Goal: Information Seeking & Learning: Learn about a topic

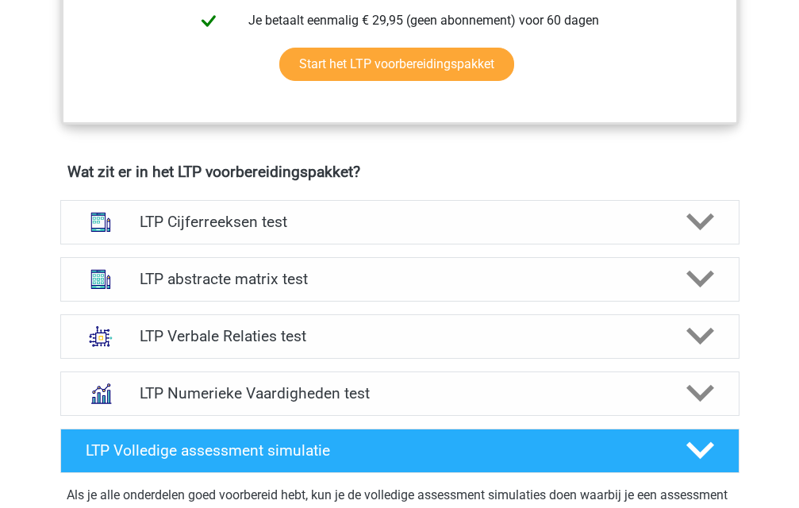
scroll to position [952, 0]
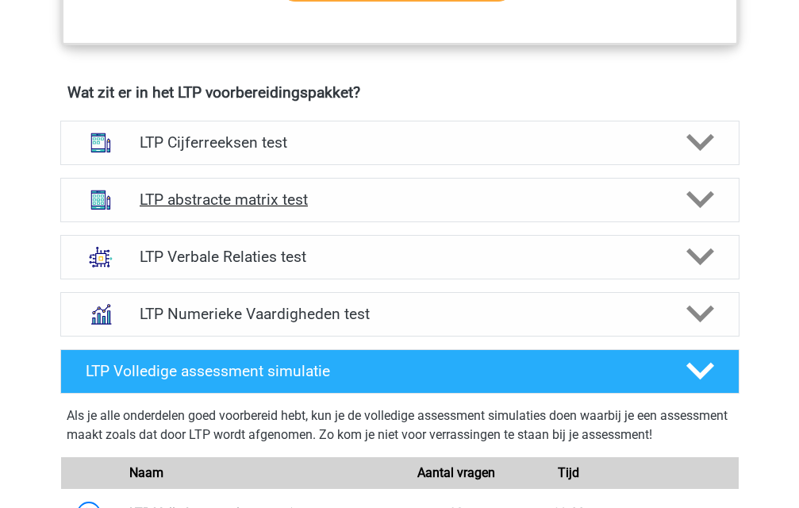
click at [366, 198] on h4 "LTP abstracte matrix test" at bounding box center [400, 199] width 520 height 18
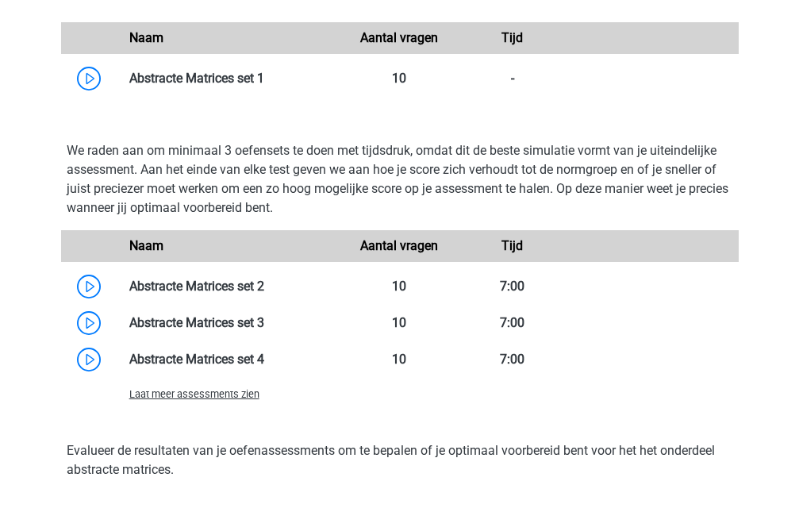
scroll to position [1428, 0]
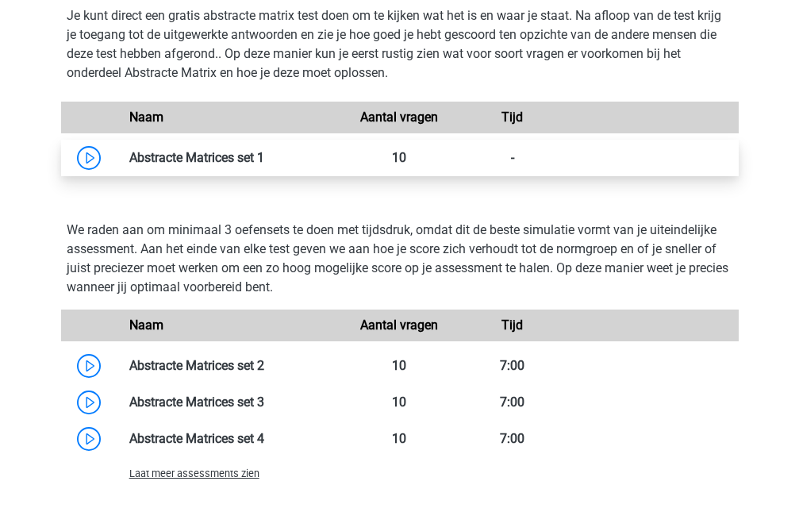
click at [264, 155] on link at bounding box center [264, 157] width 0 height 15
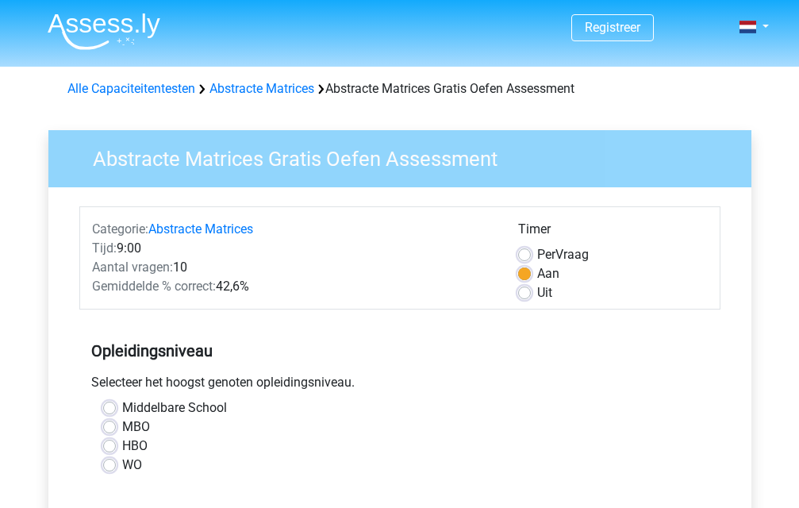
scroll to position [159, 0]
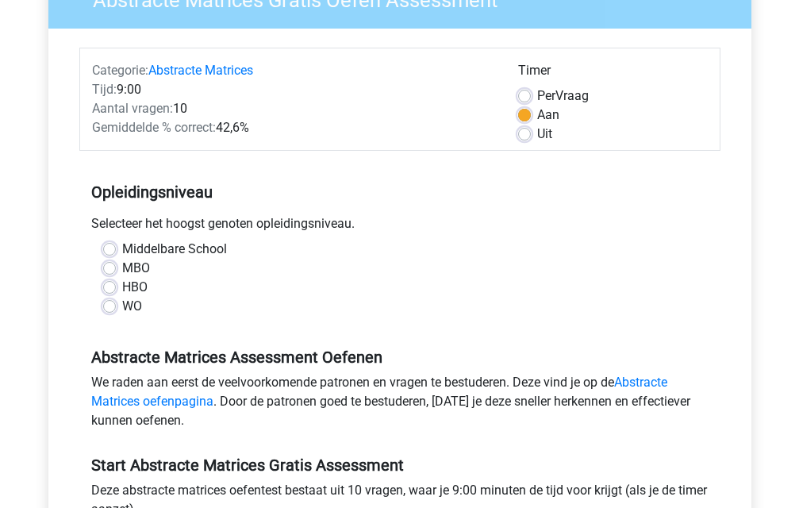
click at [122, 309] on label "WO" at bounding box center [132, 306] width 20 height 19
click at [103, 309] on input "WO" at bounding box center [109, 305] width 13 height 16
radio input "true"
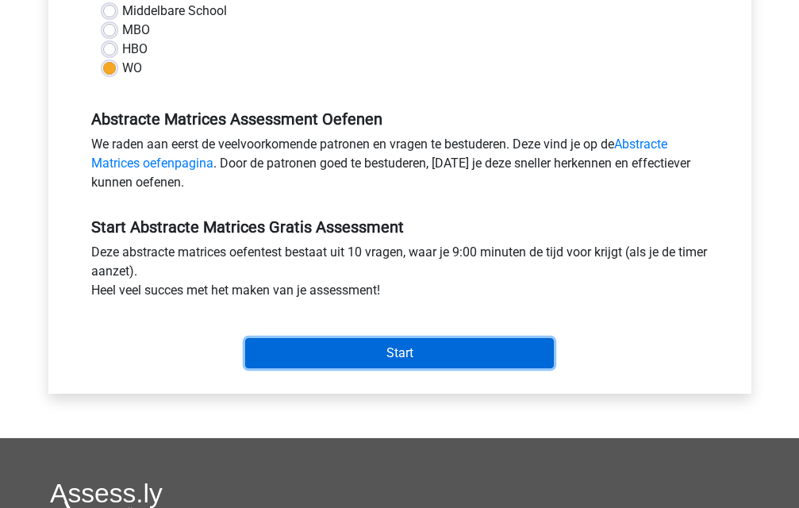
click at [309, 351] on input "Start" at bounding box center [399, 353] width 309 height 30
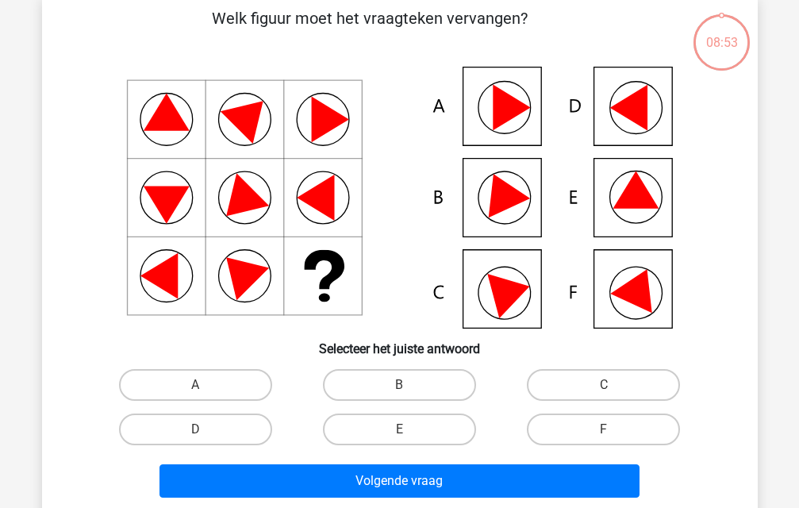
scroll to position [159, 0]
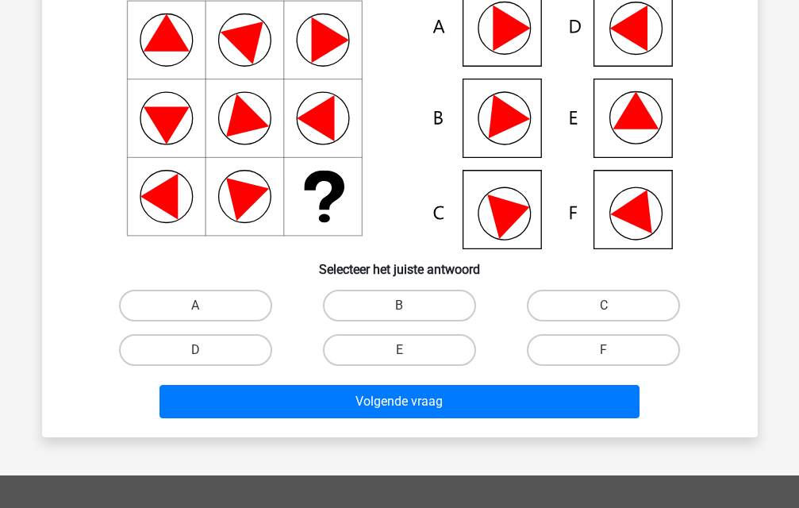
click at [401, 308] on input "B" at bounding box center [404, 310] width 10 height 10
radio input "true"
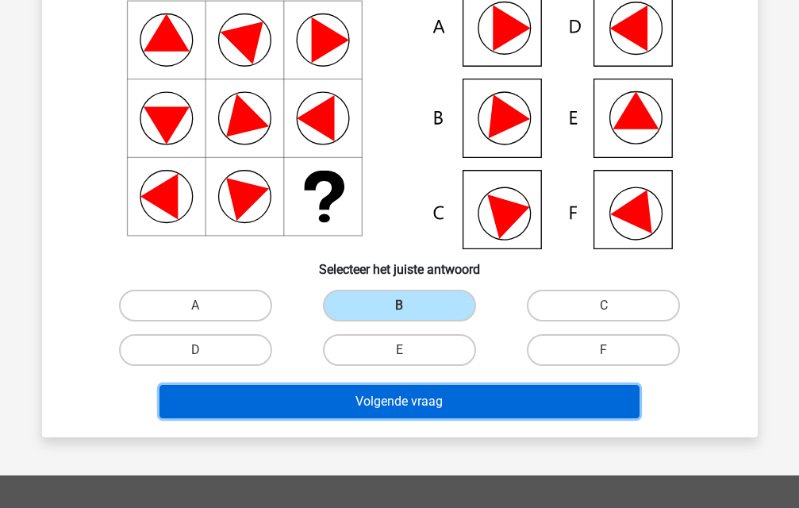
click at [419, 401] on button "Volgende vraag" at bounding box center [399, 401] width 480 height 33
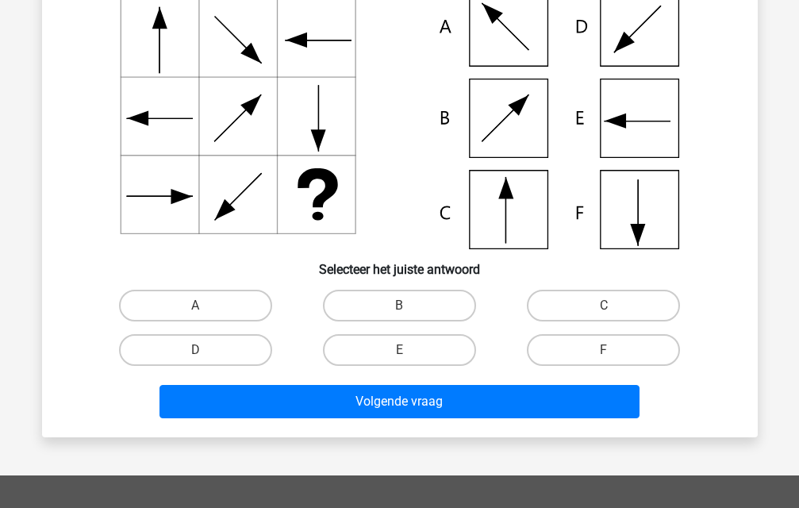
scroll to position [73, 0]
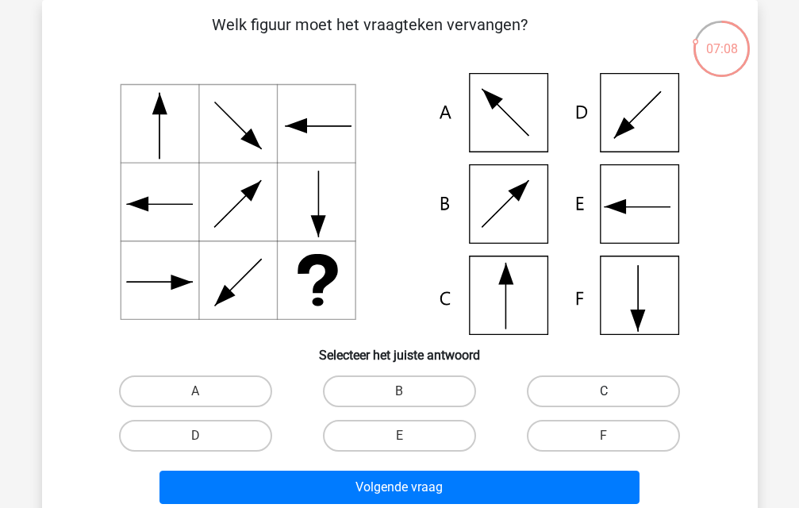
click at [598, 386] on label "C" at bounding box center [603, 391] width 153 height 32
click at [604, 391] on input "C" at bounding box center [609, 396] width 10 height 10
radio input "true"
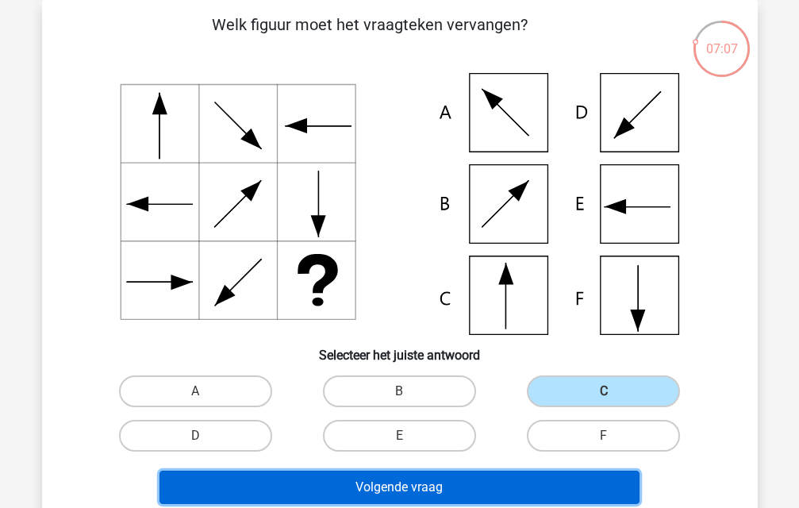
click at [557, 476] on button "Volgende vraag" at bounding box center [399, 486] width 480 height 33
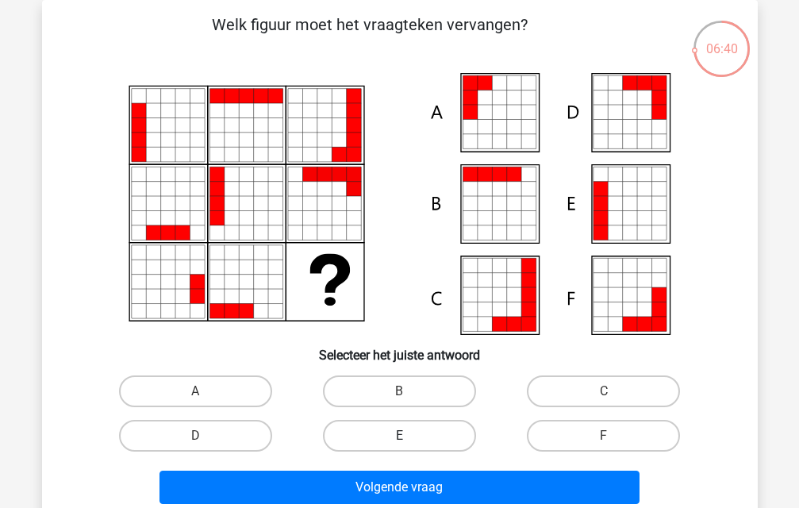
click at [436, 437] on label "E" at bounding box center [399, 436] width 153 height 32
click at [409, 437] on input "E" at bounding box center [404, 440] width 10 height 10
radio input "true"
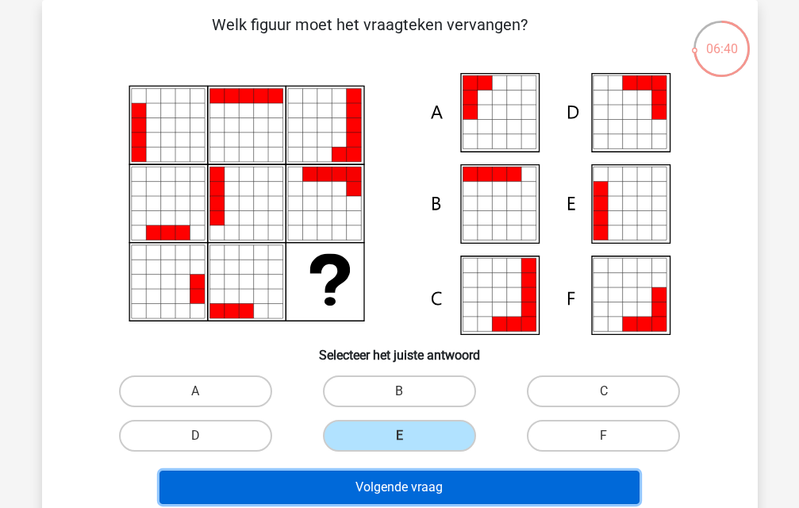
click at [404, 487] on button "Volgende vraag" at bounding box center [399, 486] width 480 height 33
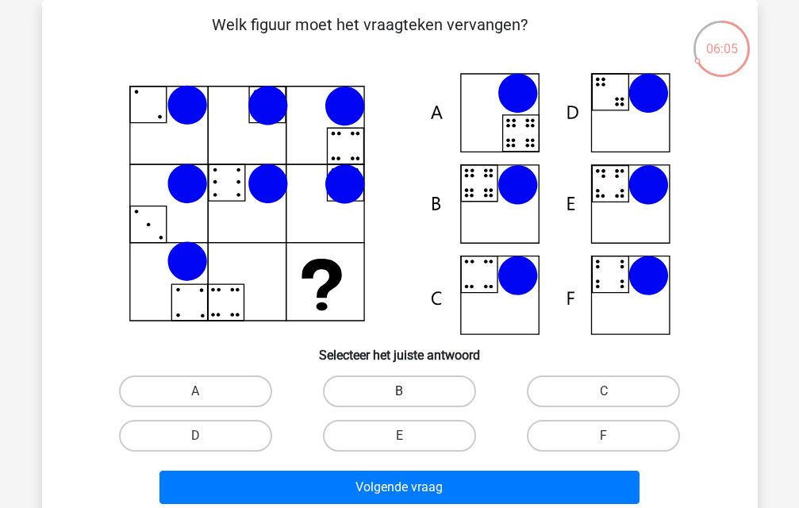
click at [438, 392] on label "B" at bounding box center [399, 391] width 153 height 32
click at [409, 392] on input "B" at bounding box center [404, 396] width 10 height 10
radio input "true"
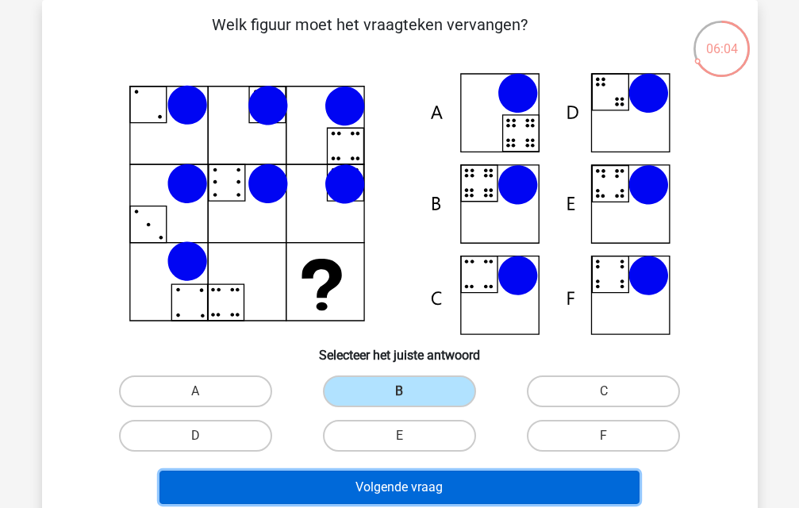
click at [425, 486] on button "Volgende vraag" at bounding box center [399, 486] width 480 height 33
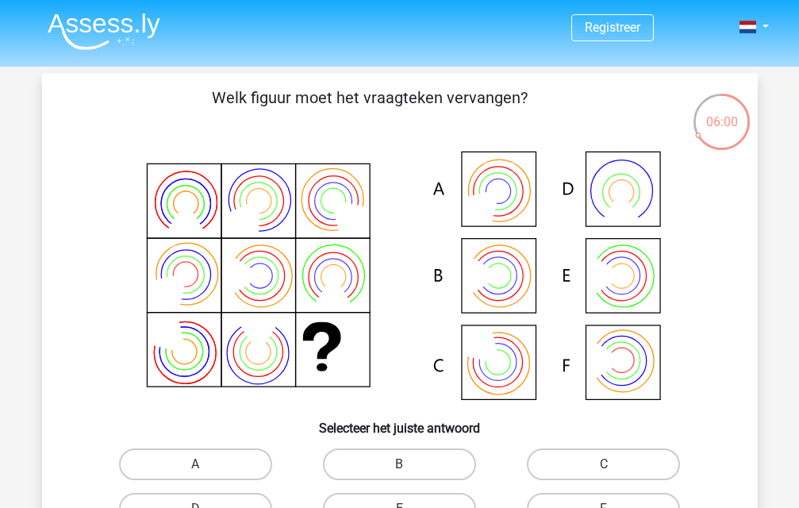
scroll to position [79, 0]
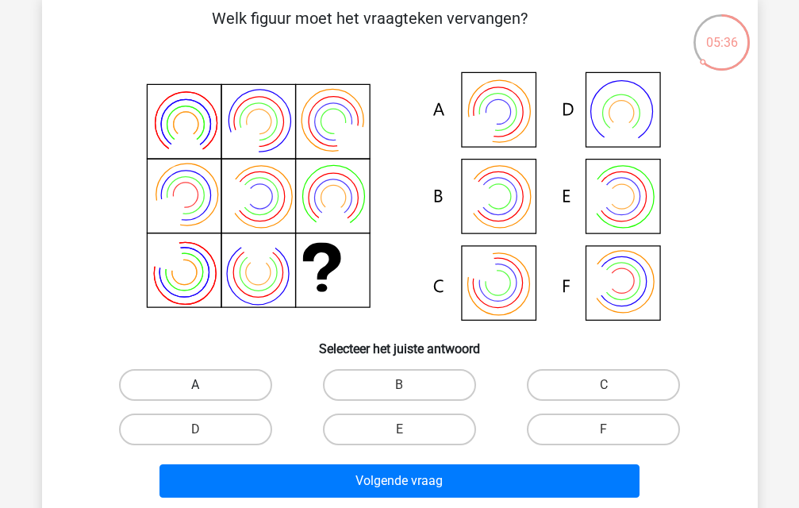
click at [224, 392] on label "A" at bounding box center [195, 385] width 153 height 32
click at [205, 392] on input "A" at bounding box center [200, 390] width 10 height 10
radio input "true"
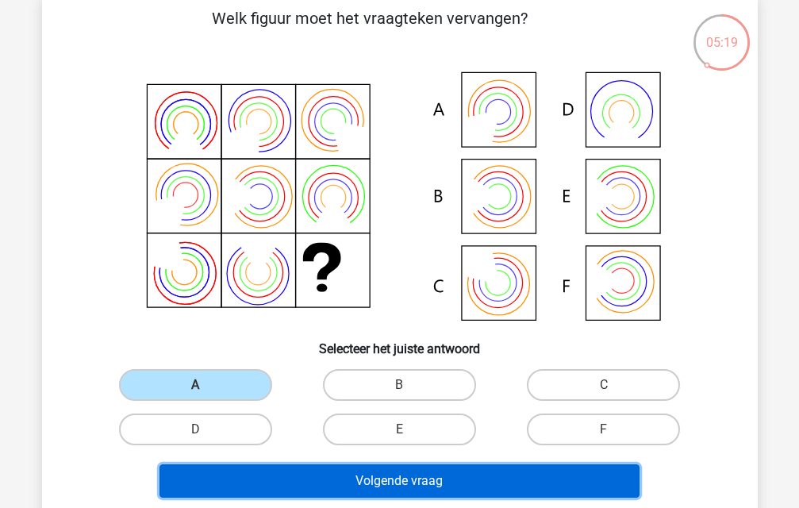
click at [382, 477] on button "Volgende vraag" at bounding box center [399, 480] width 480 height 33
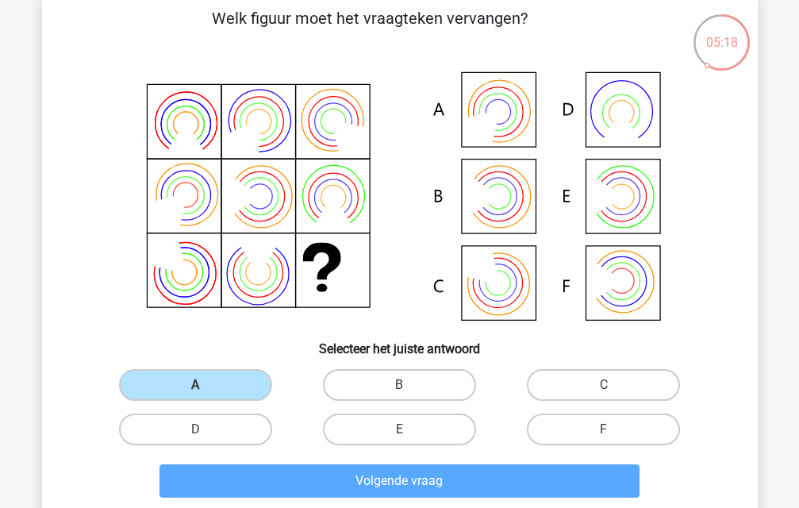
scroll to position [73, 0]
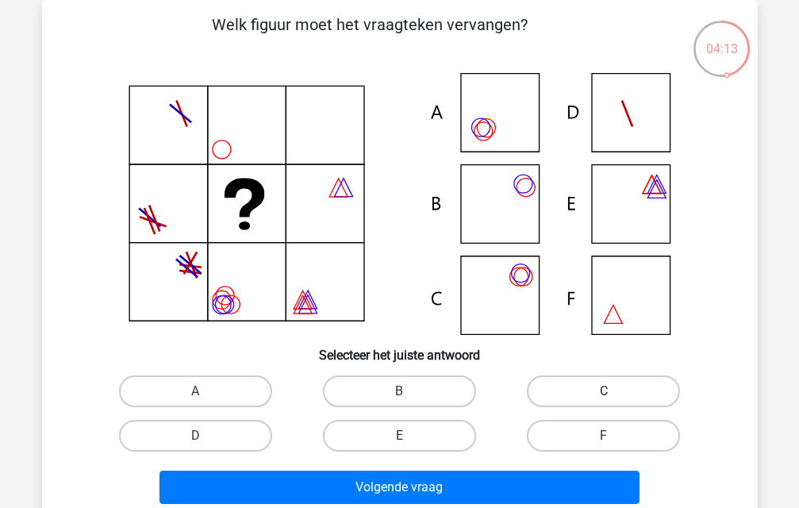
click at [617, 395] on label "C" at bounding box center [603, 391] width 153 height 32
click at [614, 395] on input "C" at bounding box center [609, 396] width 10 height 10
radio input "true"
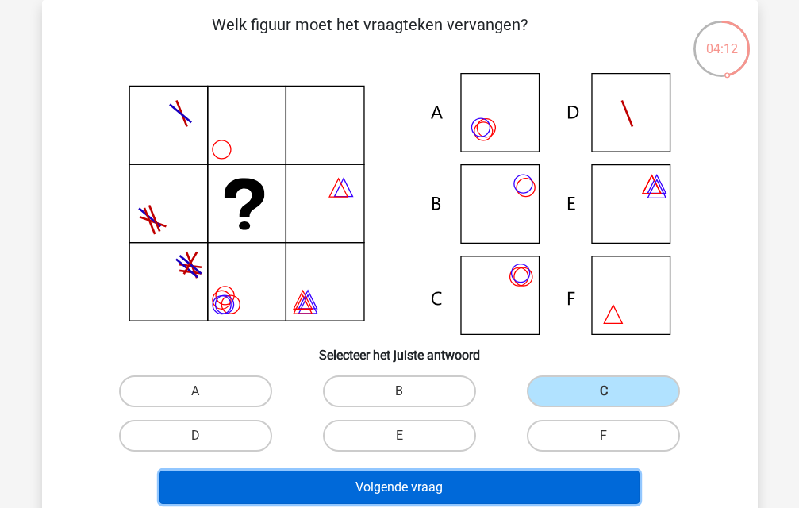
click at [531, 494] on button "Volgende vraag" at bounding box center [399, 486] width 480 height 33
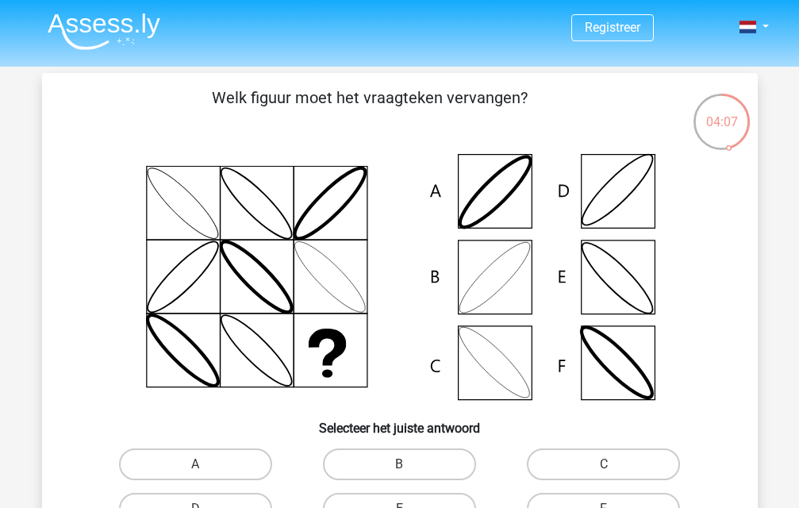
scroll to position [79, 0]
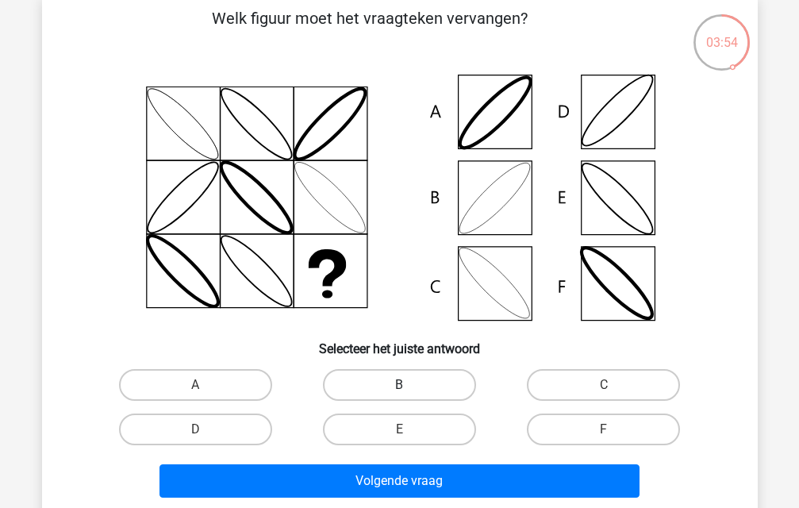
click at [388, 379] on label "B" at bounding box center [399, 385] width 153 height 32
click at [399, 385] on input "B" at bounding box center [404, 390] width 10 height 10
radio input "true"
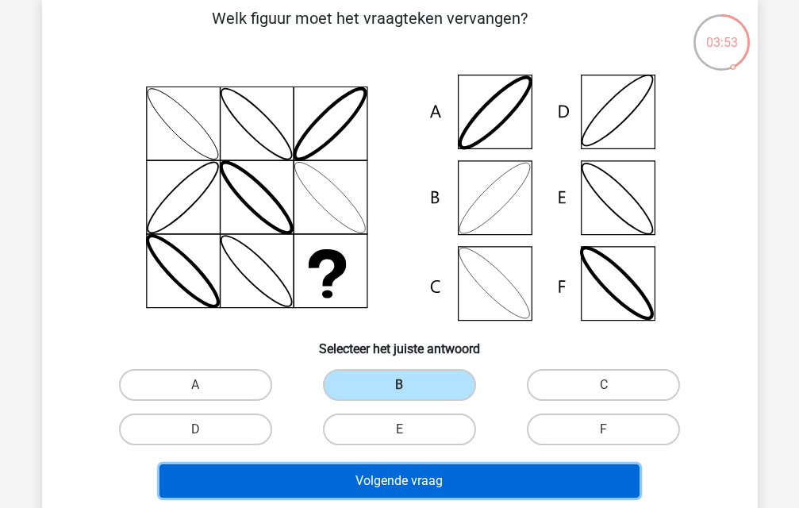
click at [394, 485] on button "Volgende vraag" at bounding box center [399, 480] width 480 height 33
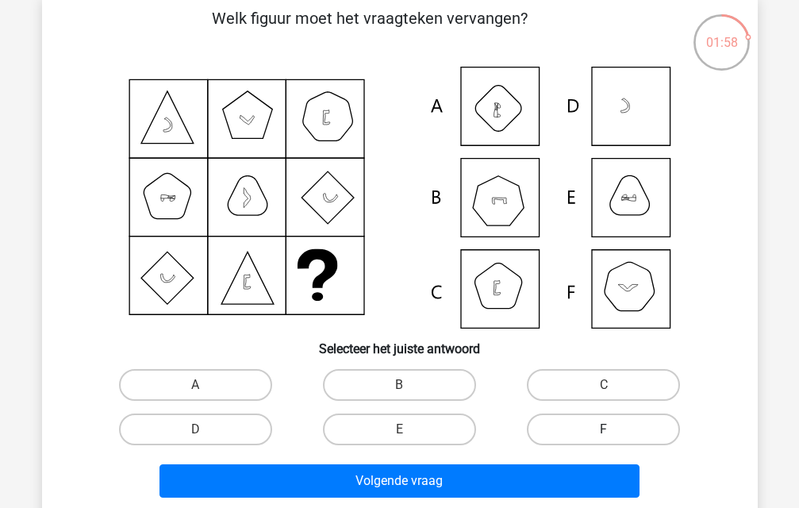
click at [563, 426] on label "F" at bounding box center [603, 429] width 153 height 32
click at [604, 429] on input "F" at bounding box center [609, 434] width 10 height 10
radio input "true"
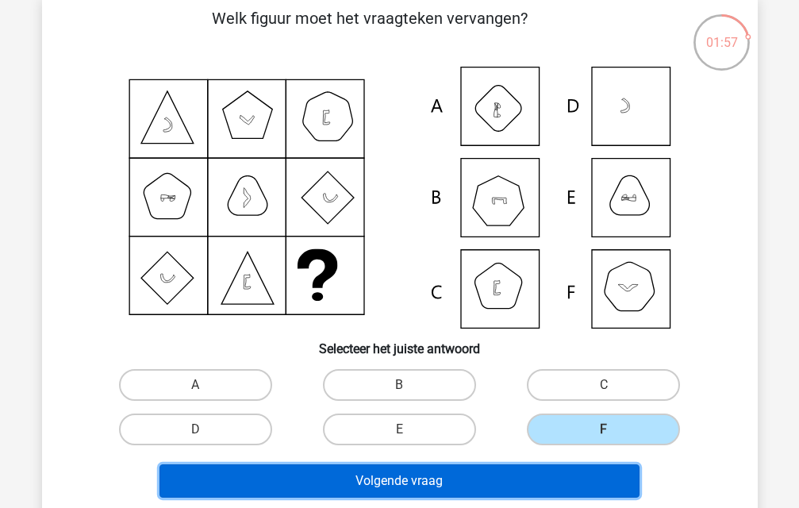
click at [551, 473] on button "Volgende vraag" at bounding box center [399, 480] width 480 height 33
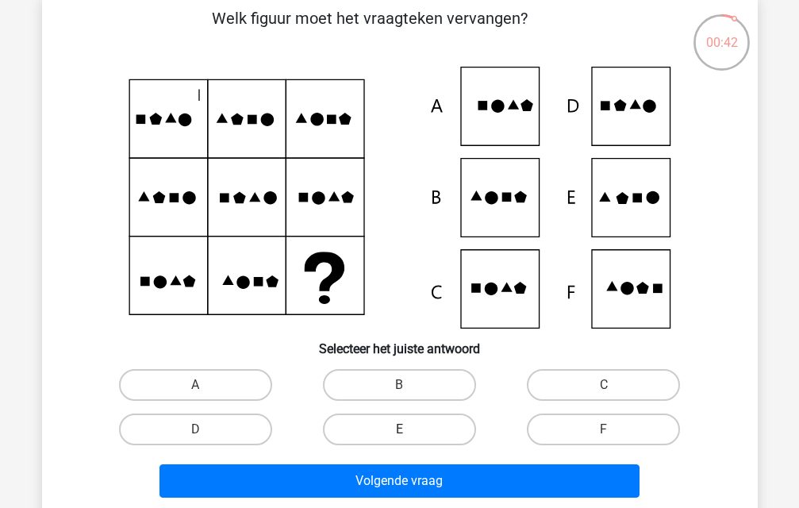
click at [423, 435] on label "E" at bounding box center [399, 429] width 153 height 32
click at [409, 435] on input "E" at bounding box center [404, 434] width 10 height 10
radio input "true"
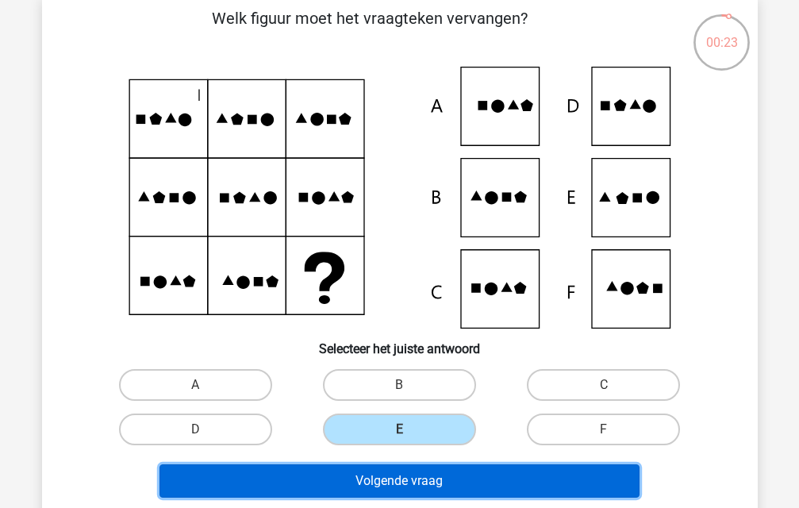
click at [484, 470] on button "Volgende vraag" at bounding box center [399, 480] width 480 height 33
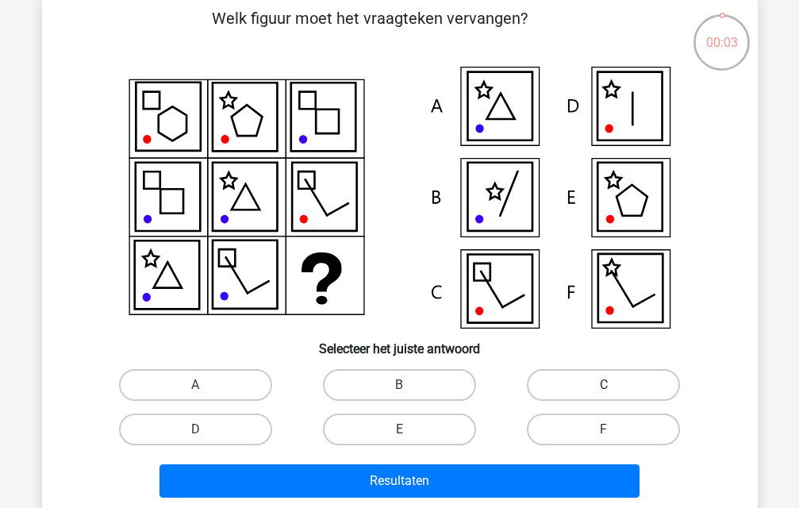
click at [630, 394] on label "C" at bounding box center [603, 385] width 153 height 32
click at [614, 394] on input "C" at bounding box center [609, 390] width 10 height 10
radio input "true"
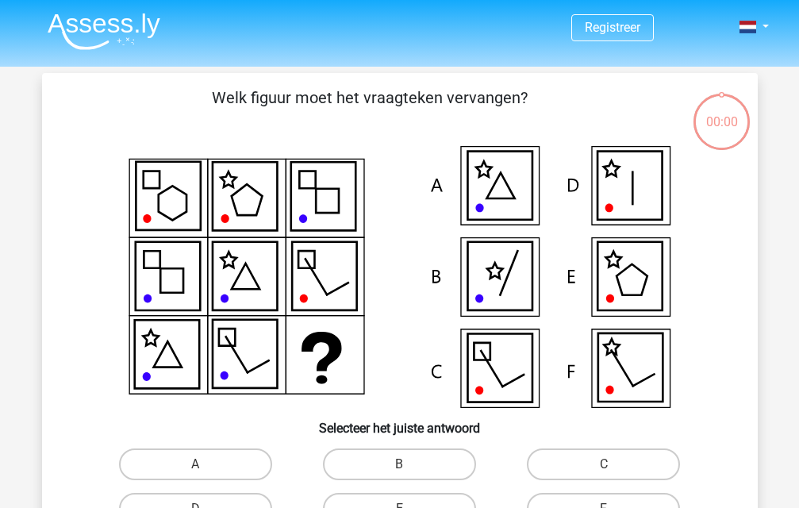
scroll to position [79, 0]
